Goal: Information Seeking & Learning: Check status

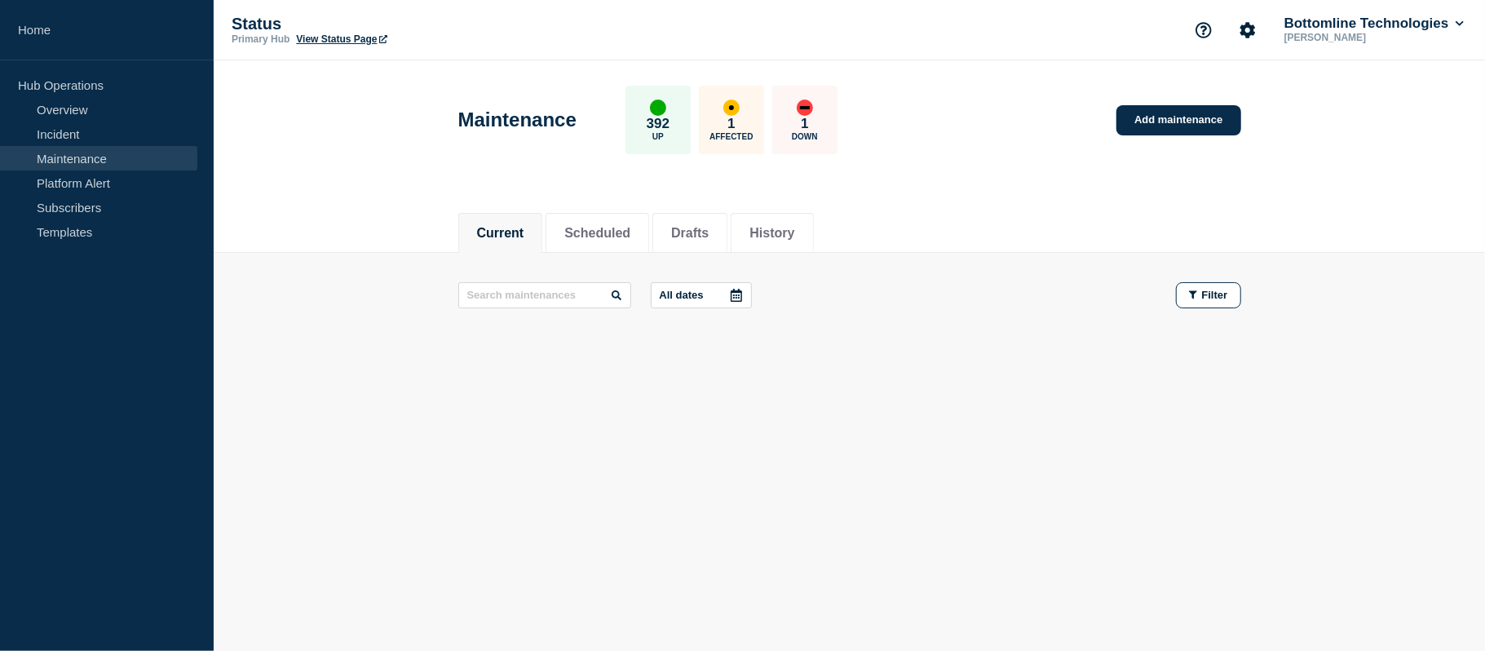
click at [96, 154] on link "Maintenance" at bounding box center [98, 158] width 197 height 24
click at [614, 245] on li "Scheduled" at bounding box center [598, 233] width 104 height 40
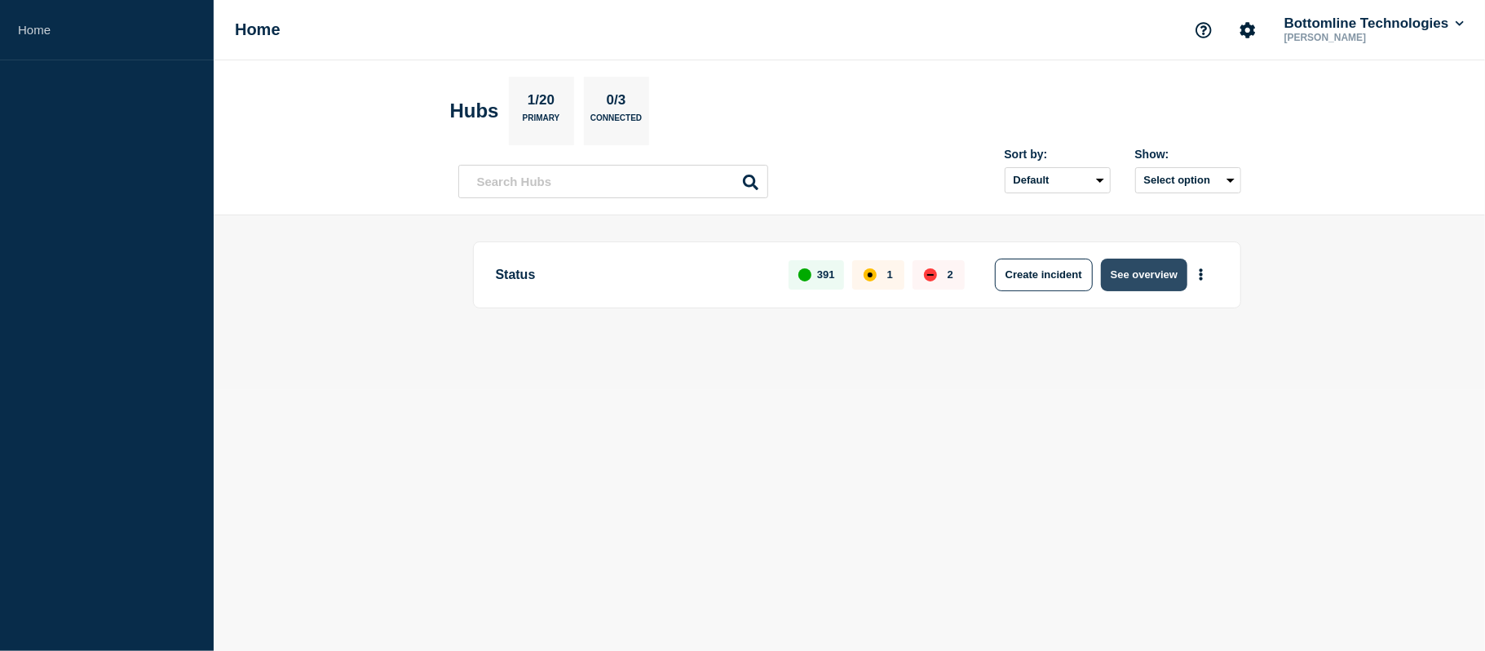
click at [1156, 281] on button "See overview" at bounding box center [1144, 275] width 86 height 33
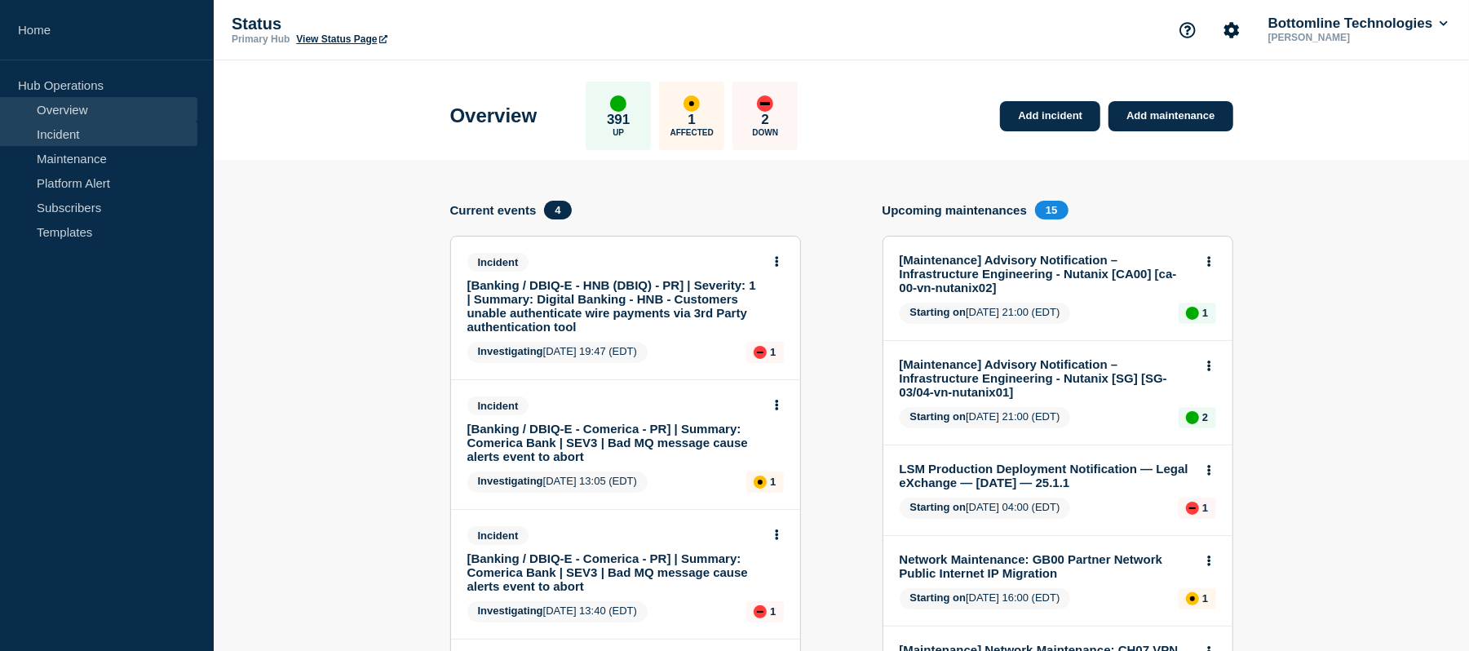
click at [70, 137] on link "Incident" at bounding box center [98, 134] width 197 height 24
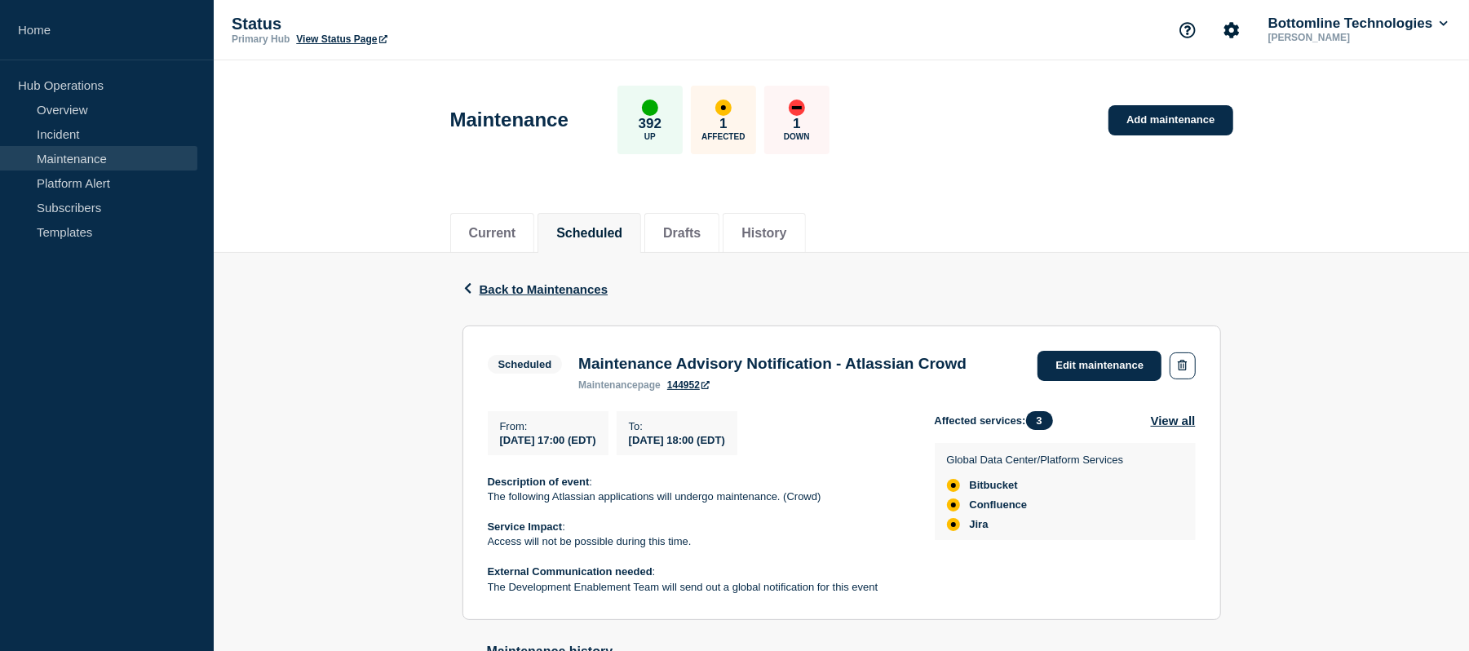
click at [86, 155] on link "Maintenance" at bounding box center [98, 158] width 197 height 24
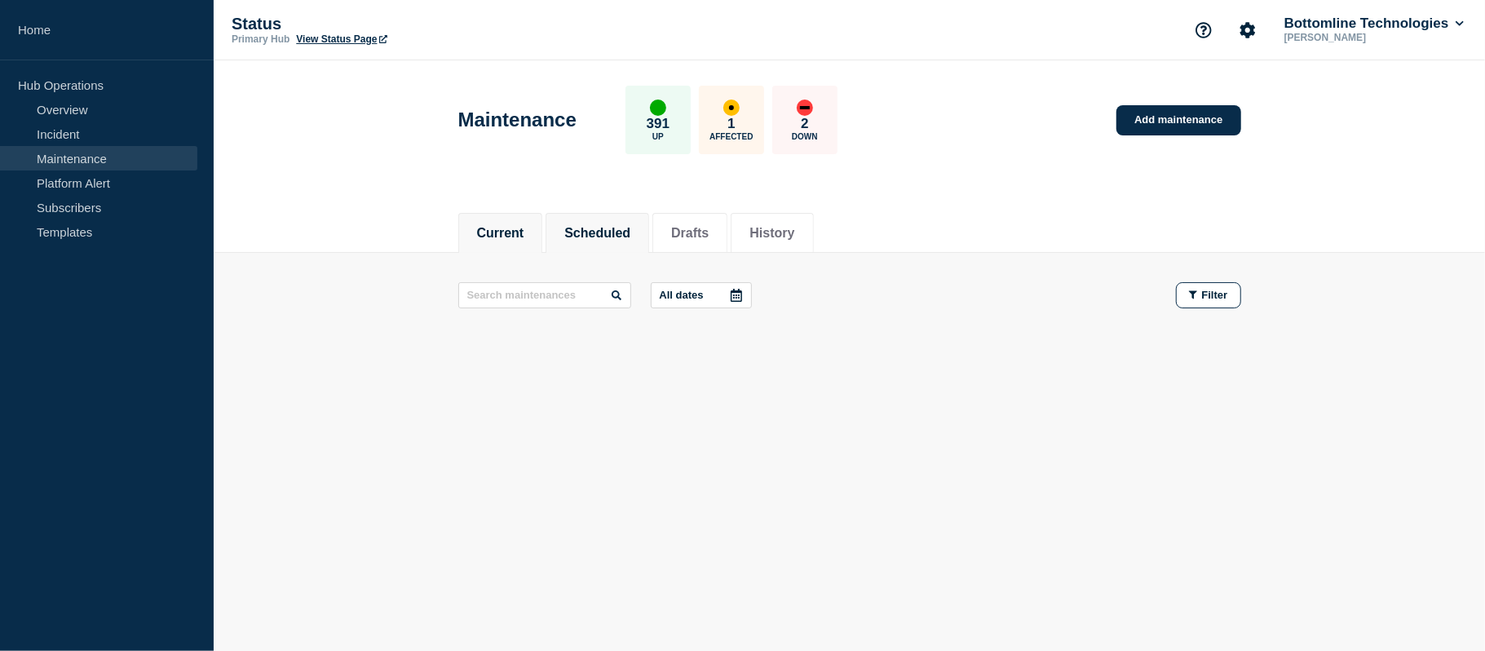
click at [576, 226] on button "Scheduled" at bounding box center [597, 233] width 66 height 15
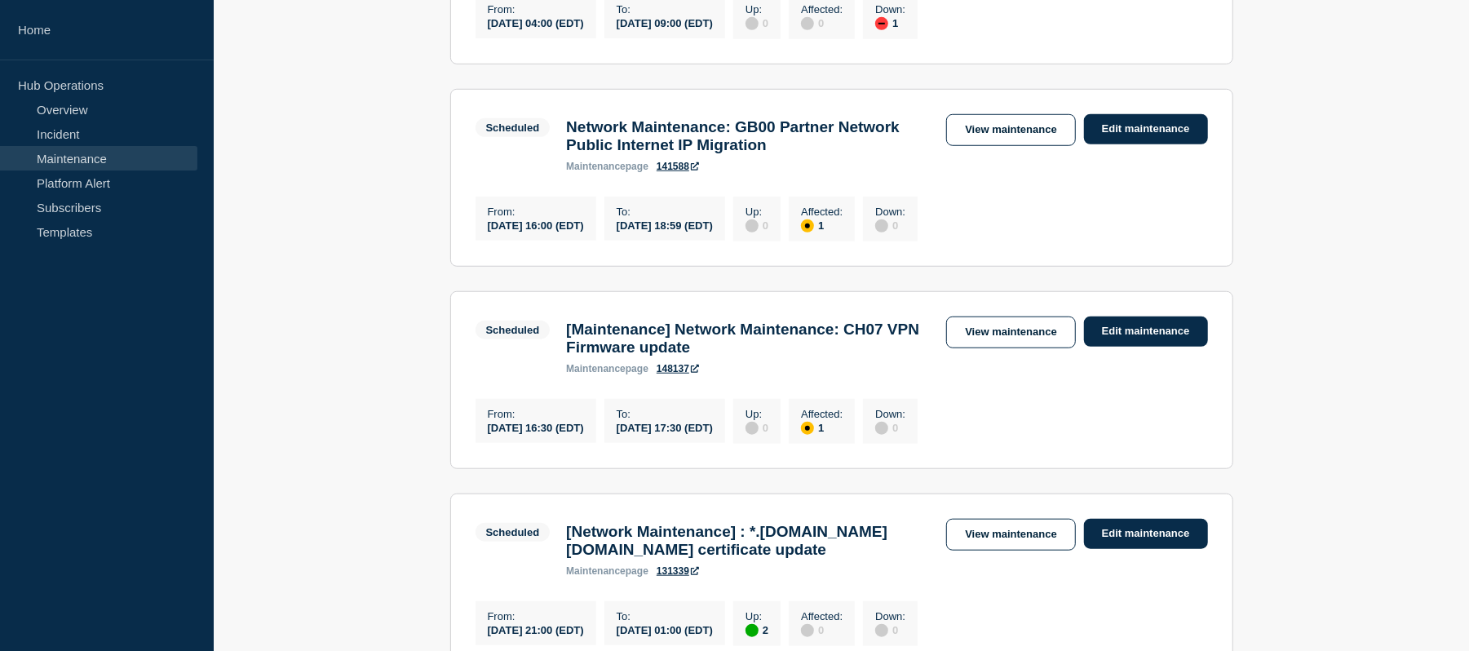
scroll to position [891, 0]
click at [781, 241] on section "Scheduled Network Maintenance: GB00 Partner Network Public Internet IP Migratio…" at bounding box center [841, 179] width 783 height 178
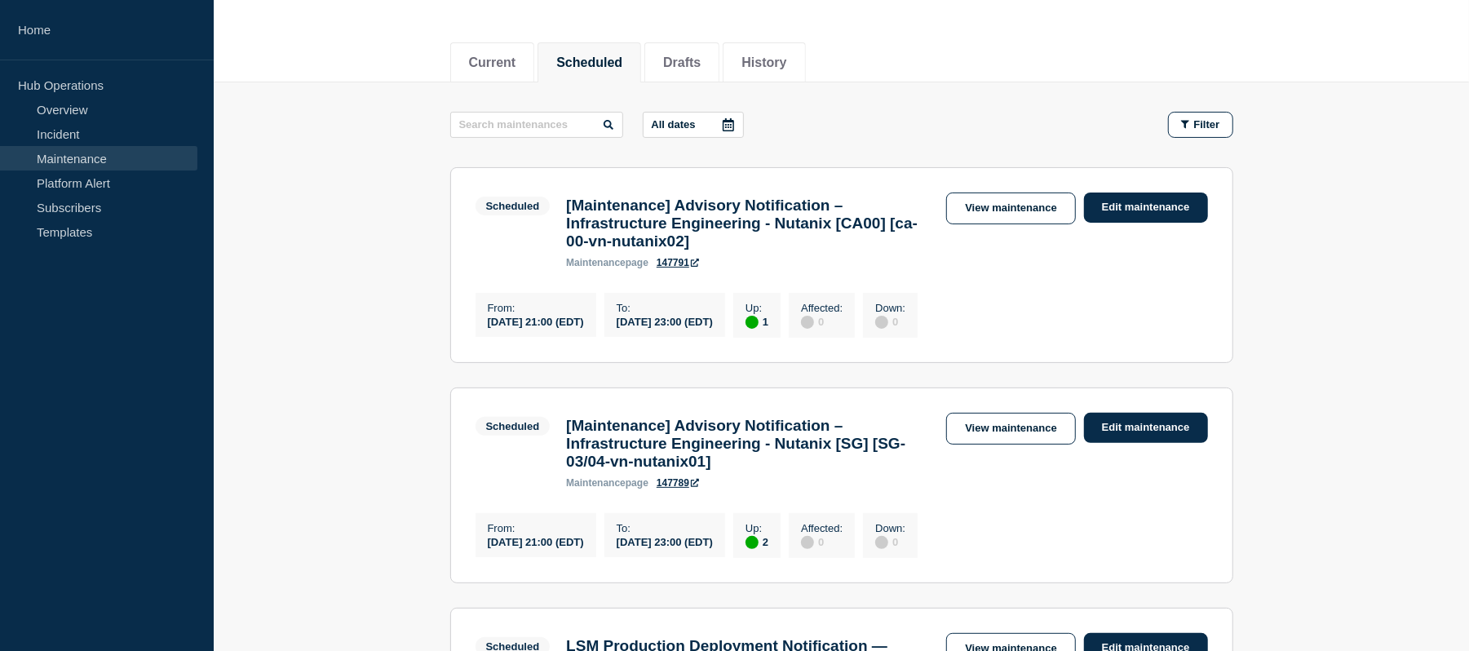
scroll to position [163, 0]
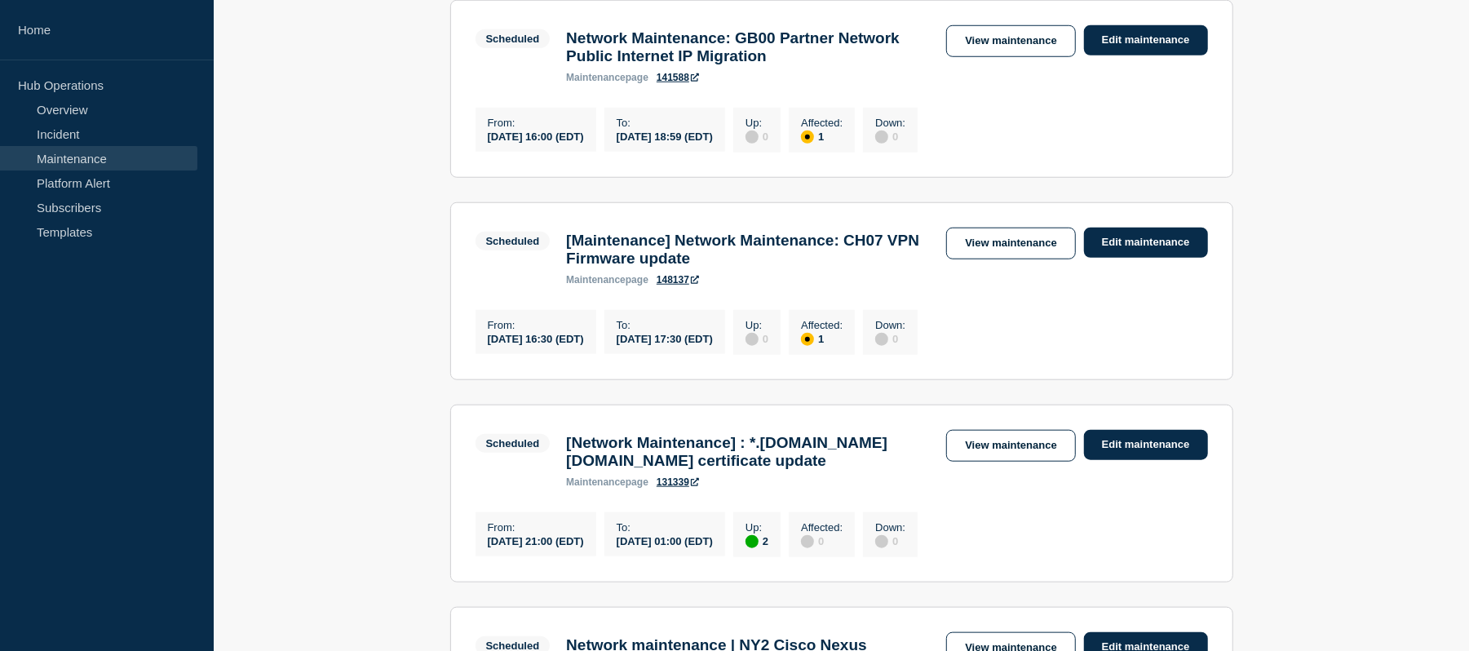
scroll to position [986, 0]
